Goal: Transaction & Acquisition: Purchase product/service

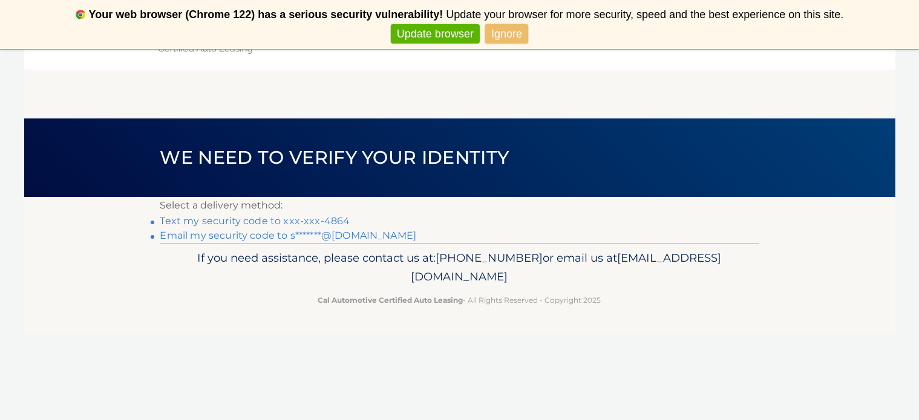
click at [324, 220] on link "Text my security code to xxx-xxx-4864" at bounding box center [255, 220] width 190 height 11
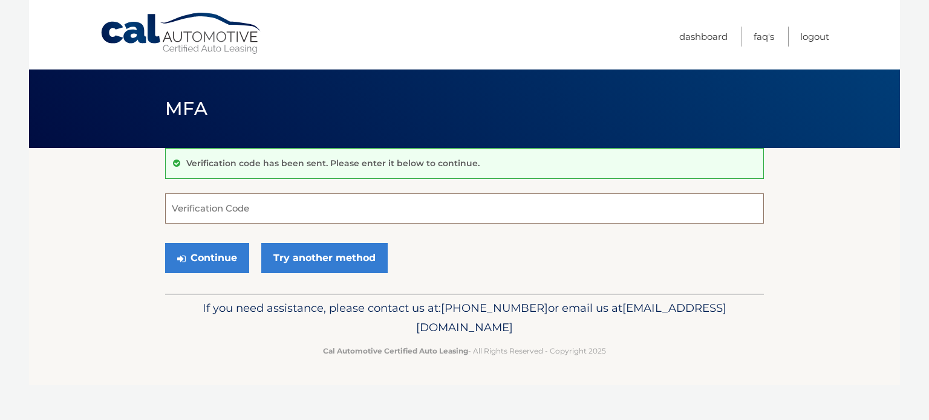
click at [238, 217] on input "Verification Code" at bounding box center [464, 209] width 599 height 30
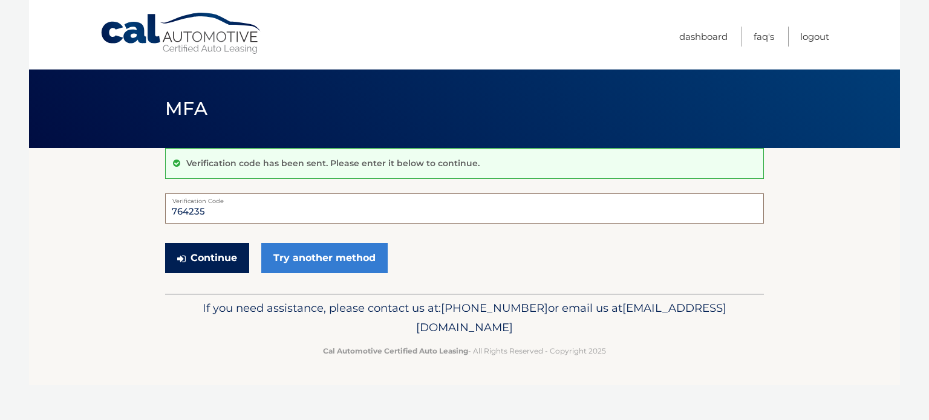
type input "764235"
click at [207, 249] on button "Continue" at bounding box center [207, 258] width 84 height 30
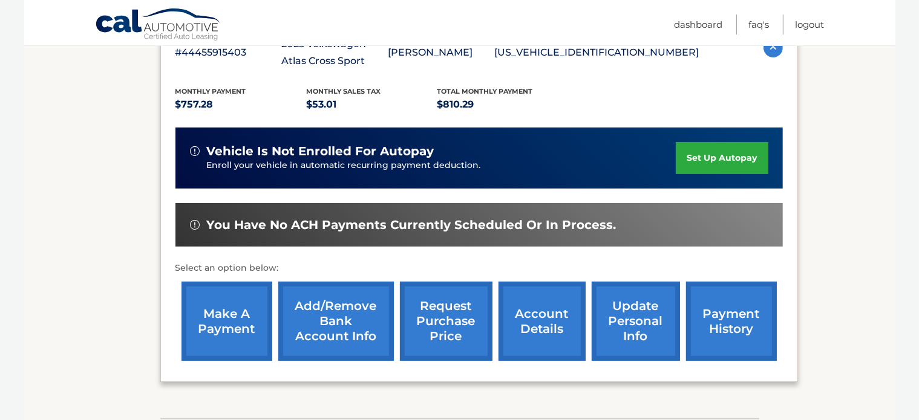
scroll to position [242, 0]
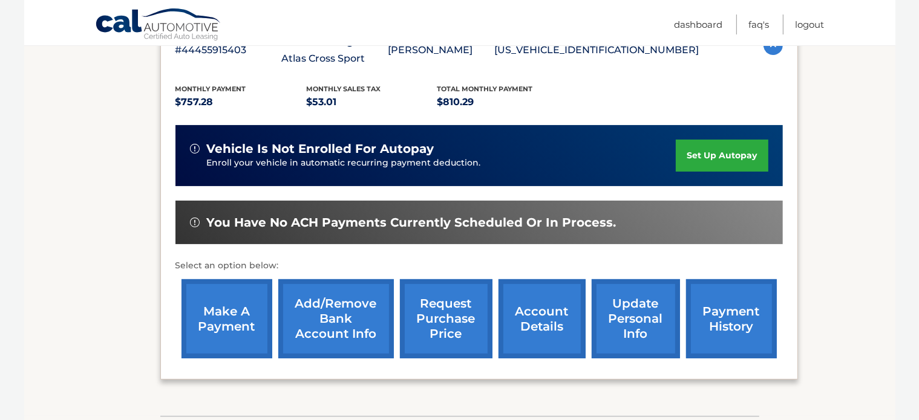
click at [229, 316] on link "make a payment" at bounding box center [226, 318] width 91 height 79
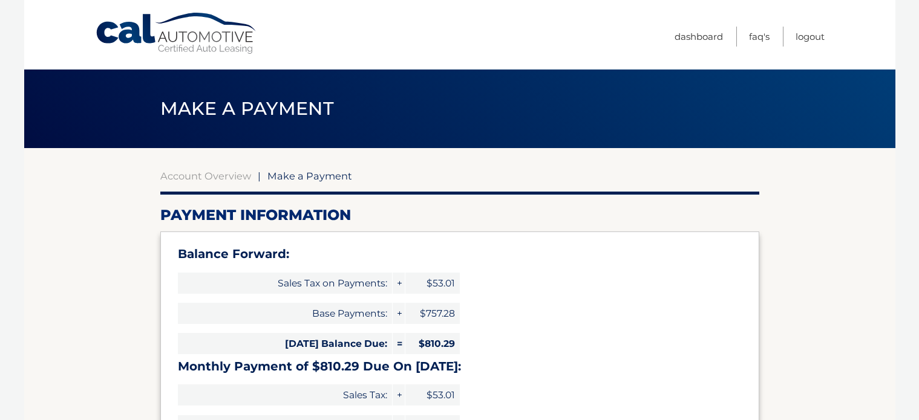
select select "Y2RjZTIxOGQtZjMzZC00Y2U0LWEwM2YtZmFmMjBmNWUyMzlj"
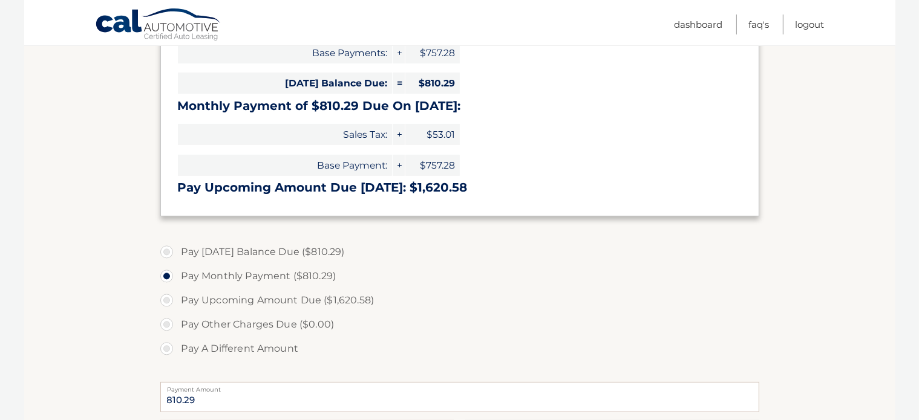
scroll to position [266, 0]
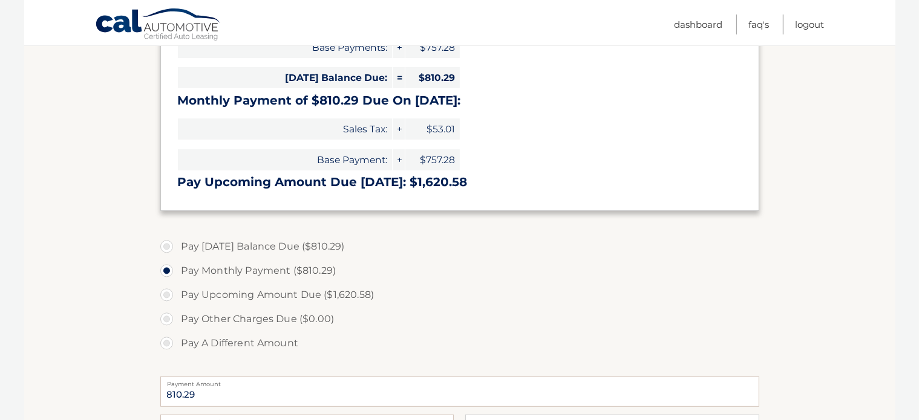
click at [164, 249] on label "Pay Today's Balance Due ($810.29)" at bounding box center [459, 247] width 599 height 24
click at [165, 249] on input "Pay Today's Balance Due ($810.29)" at bounding box center [171, 244] width 12 height 19
radio input "true"
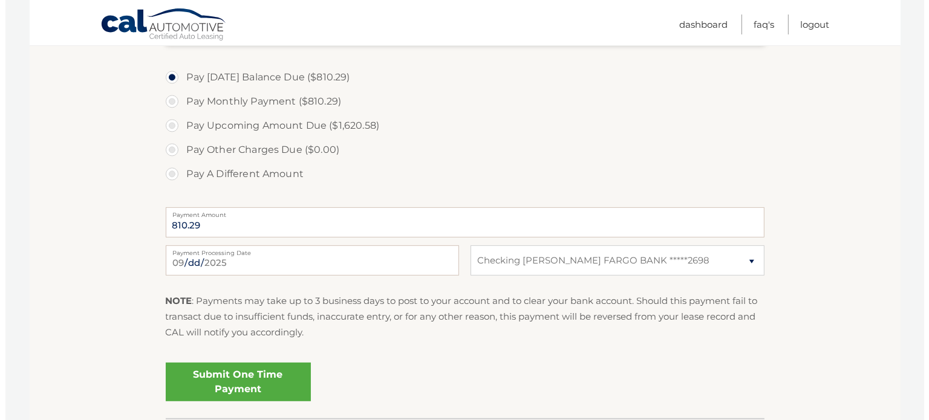
scroll to position [460, 0]
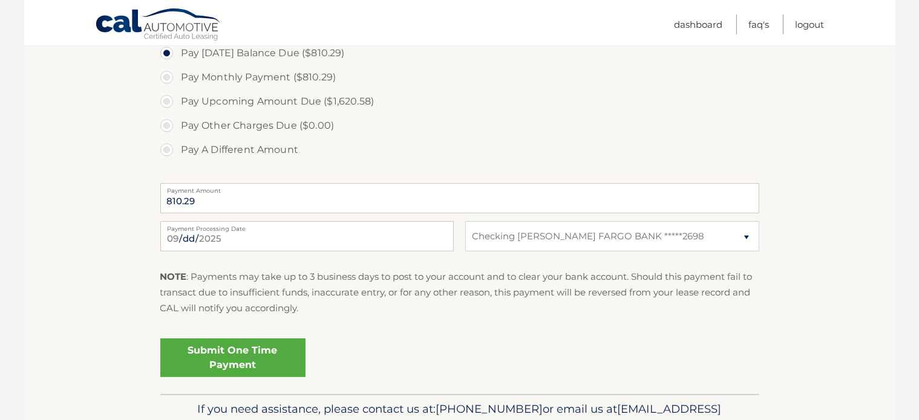
click at [249, 357] on link "Submit One Time Payment" at bounding box center [232, 358] width 145 height 39
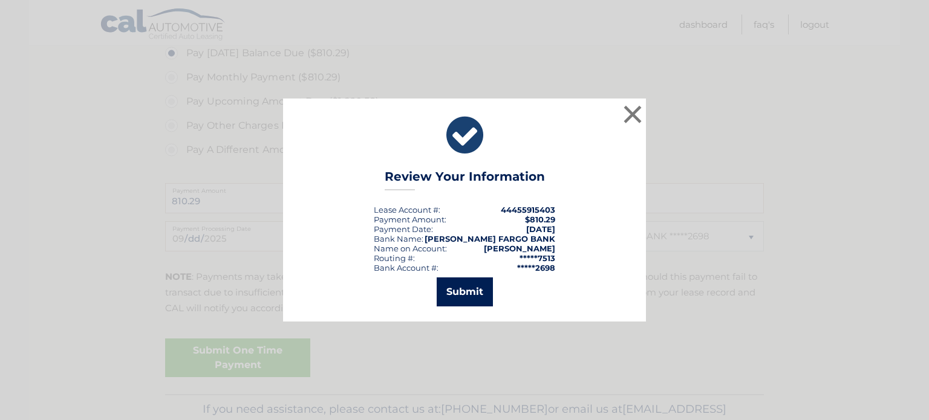
click at [464, 297] on button "Submit" at bounding box center [465, 292] width 56 height 29
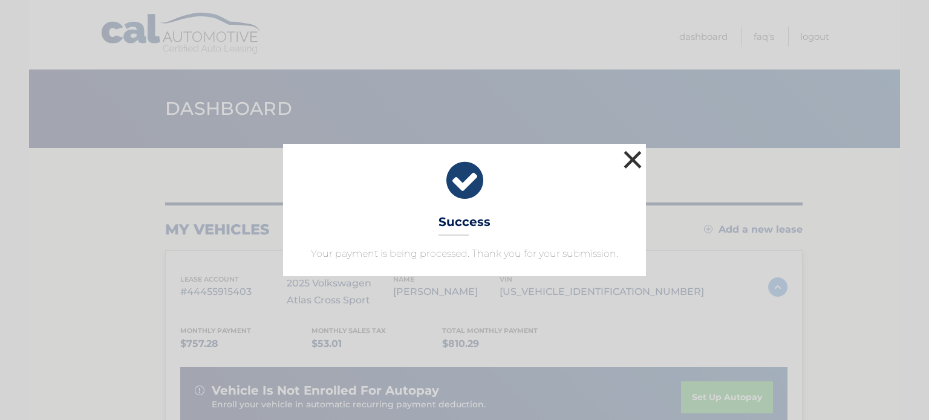
click at [629, 153] on button "×" at bounding box center [632, 160] width 24 height 24
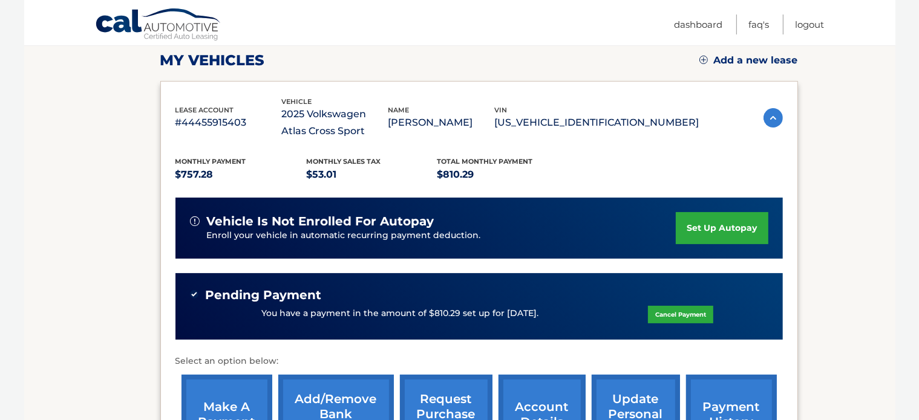
scroll to position [233, 0]
